Goal: Task Accomplishment & Management: Manage account settings

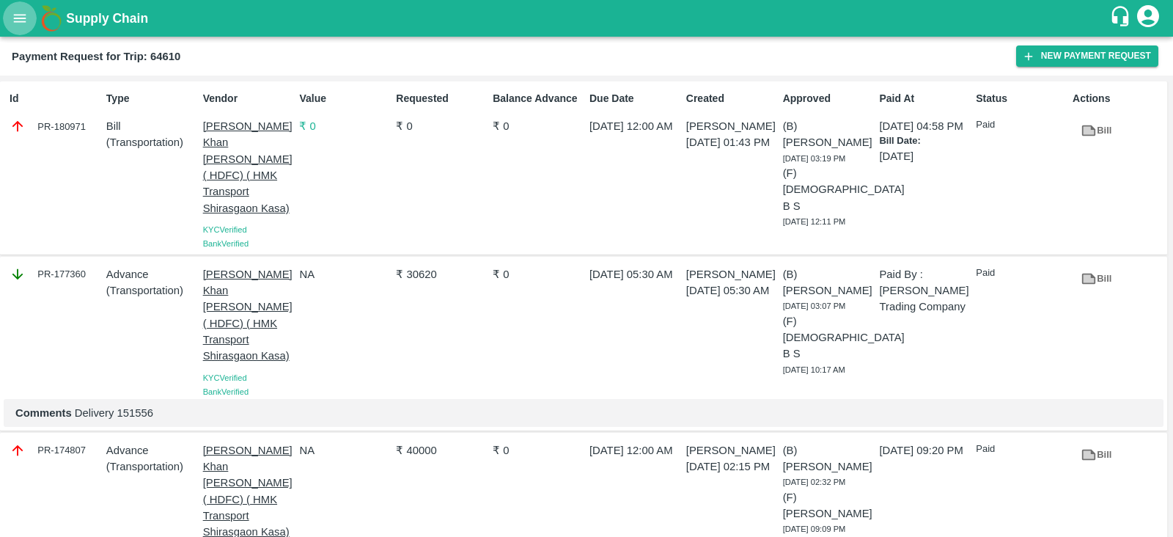
click at [26, 23] on icon "open drawer" at bounding box center [20, 18] width 16 height 16
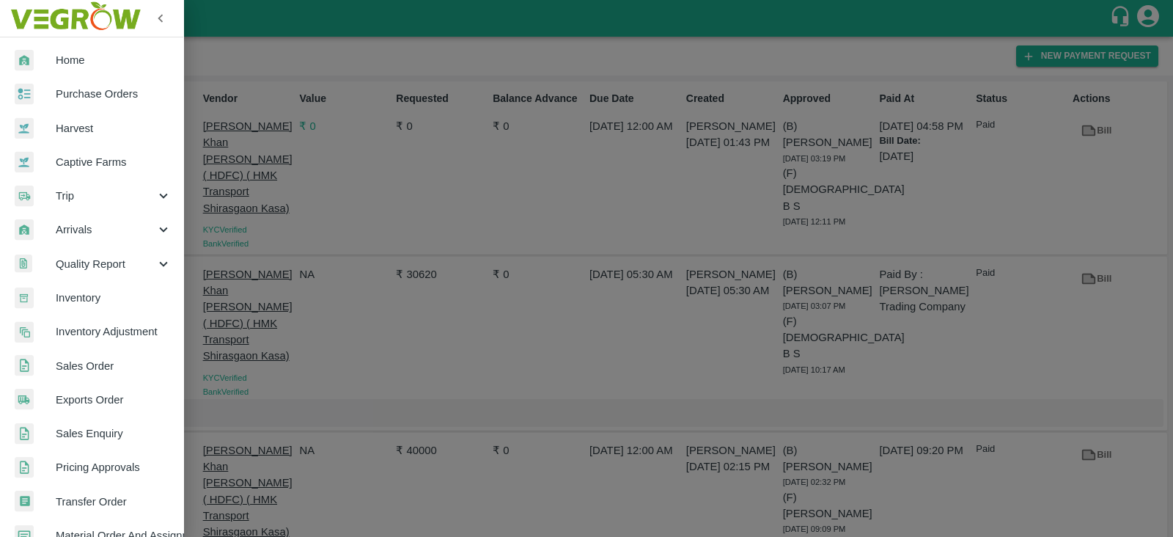
scroll to position [298, 0]
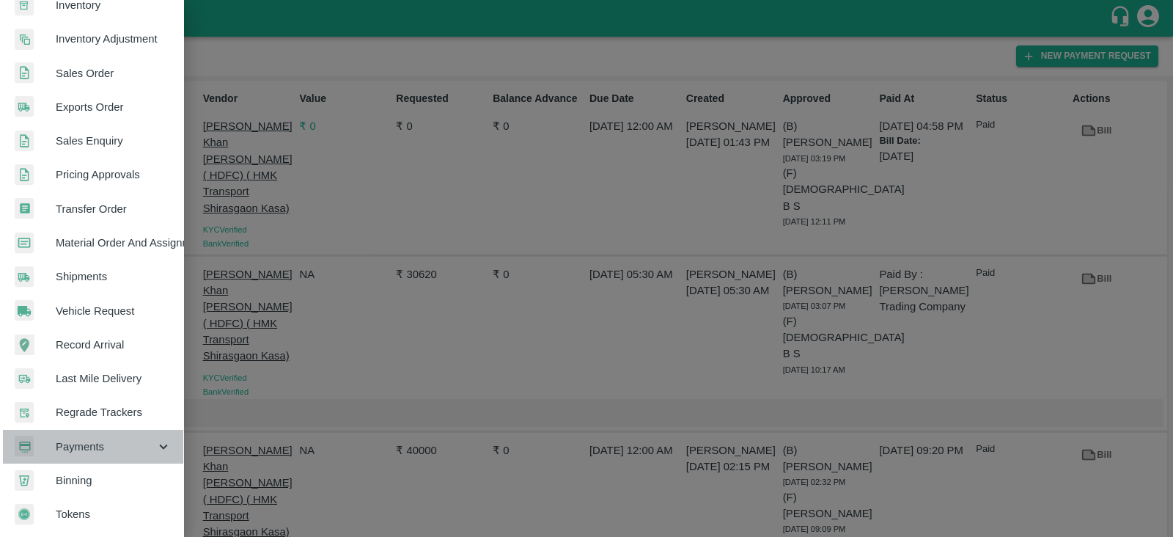
click at [133, 438] on span "Payments" at bounding box center [106, 446] width 100 height 16
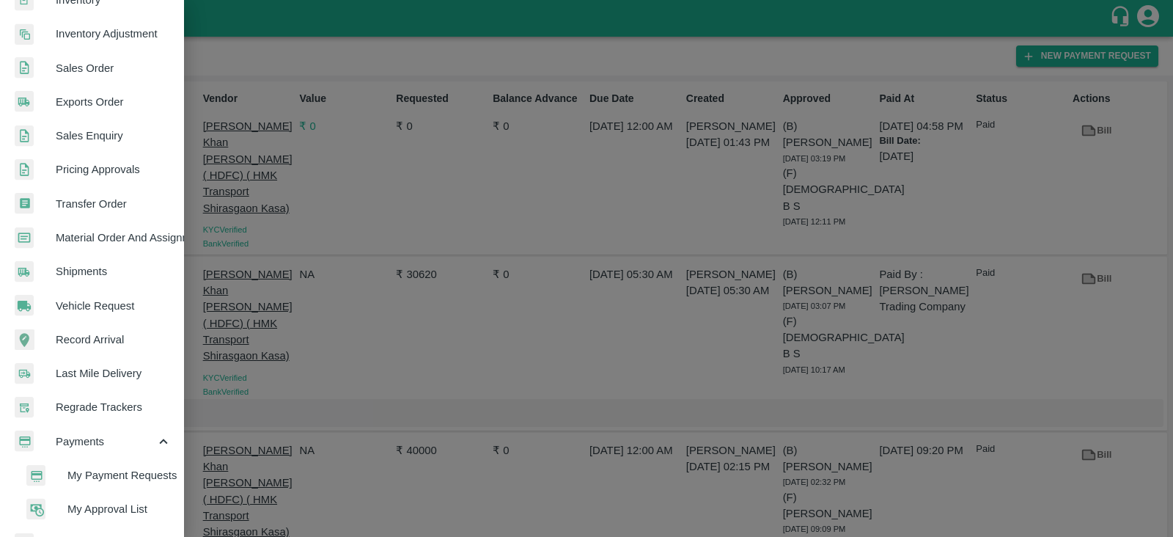
click at [113, 504] on span "My Approval List" at bounding box center [119, 509] width 104 height 16
